Goal: Task Accomplishment & Management: Use online tool/utility

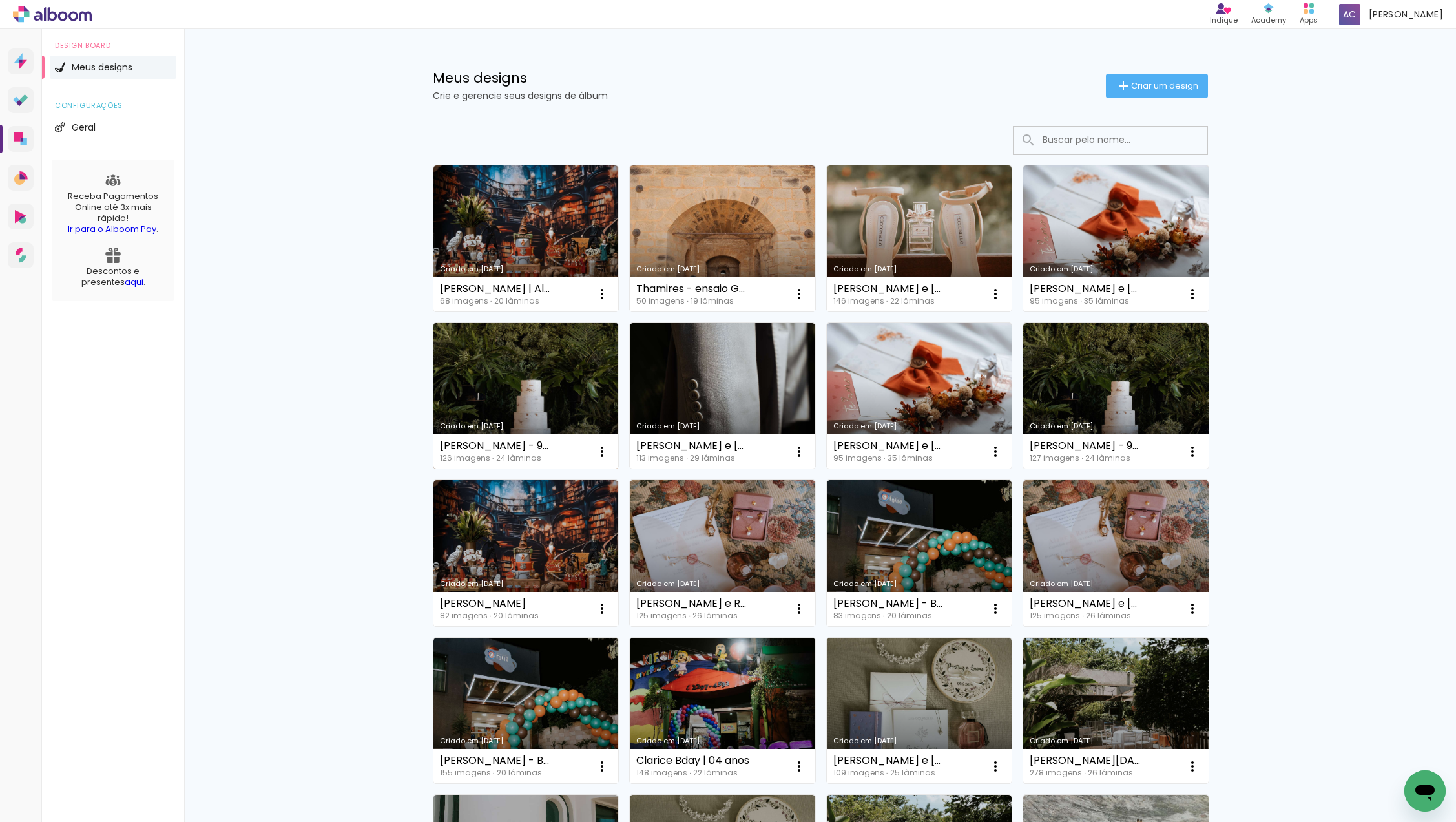
click at [533, 392] on link "Criado em [DATE]" at bounding box center [526, 395] width 186 height 146
click at [1269, 213] on div "Meus designs Crie e gerencie seus designs de álbum Criar um design Criado em [D…" at bounding box center [820, 715] width 1272 height 1374
